Goal: Navigation & Orientation: Go to known website

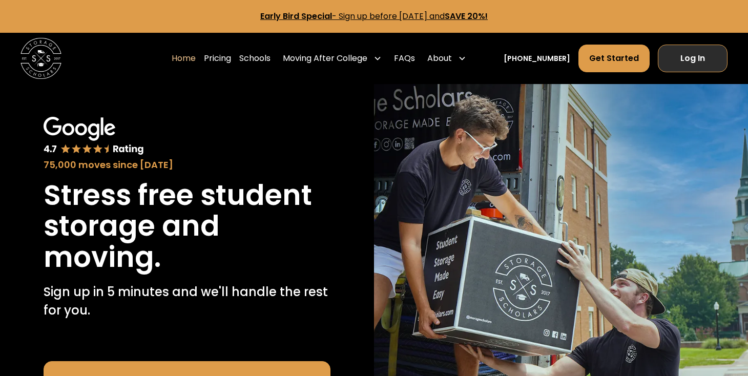
click at [701, 52] on link "Log In" at bounding box center [693, 59] width 70 height 28
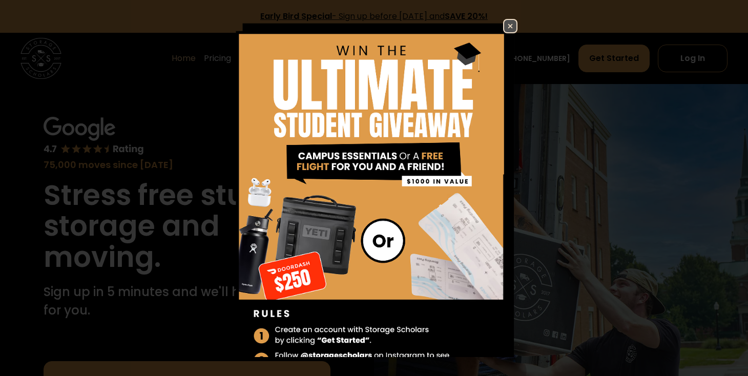
click at [506, 24] on img at bounding box center [510, 26] width 12 height 12
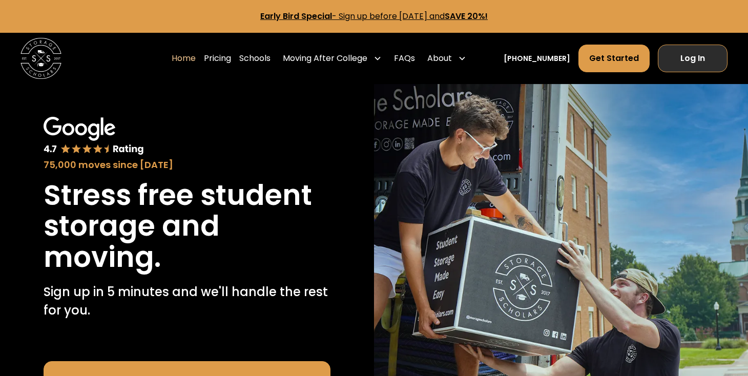
click at [708, 68] on link "Log In" at bounding box center [693, 59] width 70 height 28
